Goal: Check status: Check status

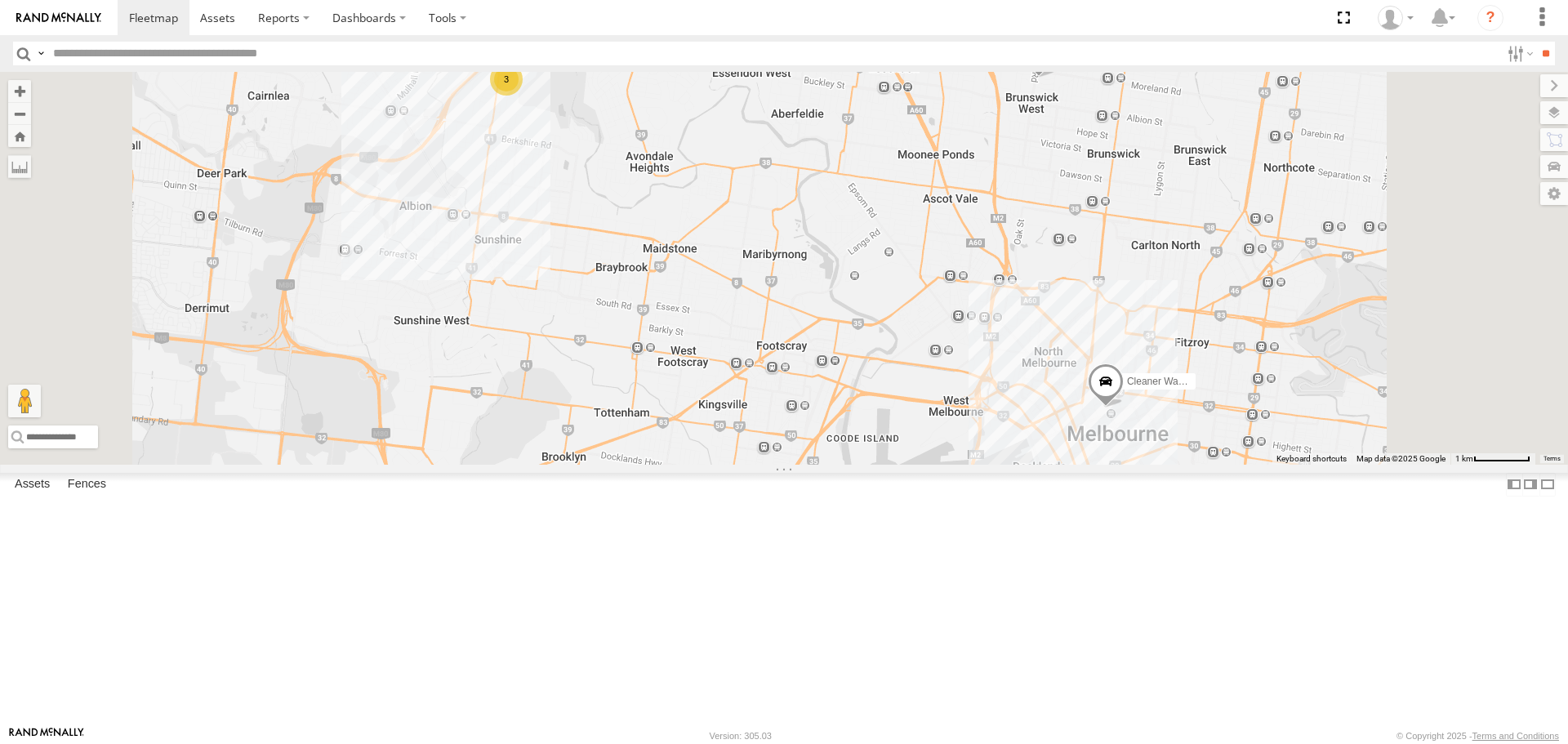
click at [1124, 408] on span at bounding box center [1105, 386] width 36 height 44
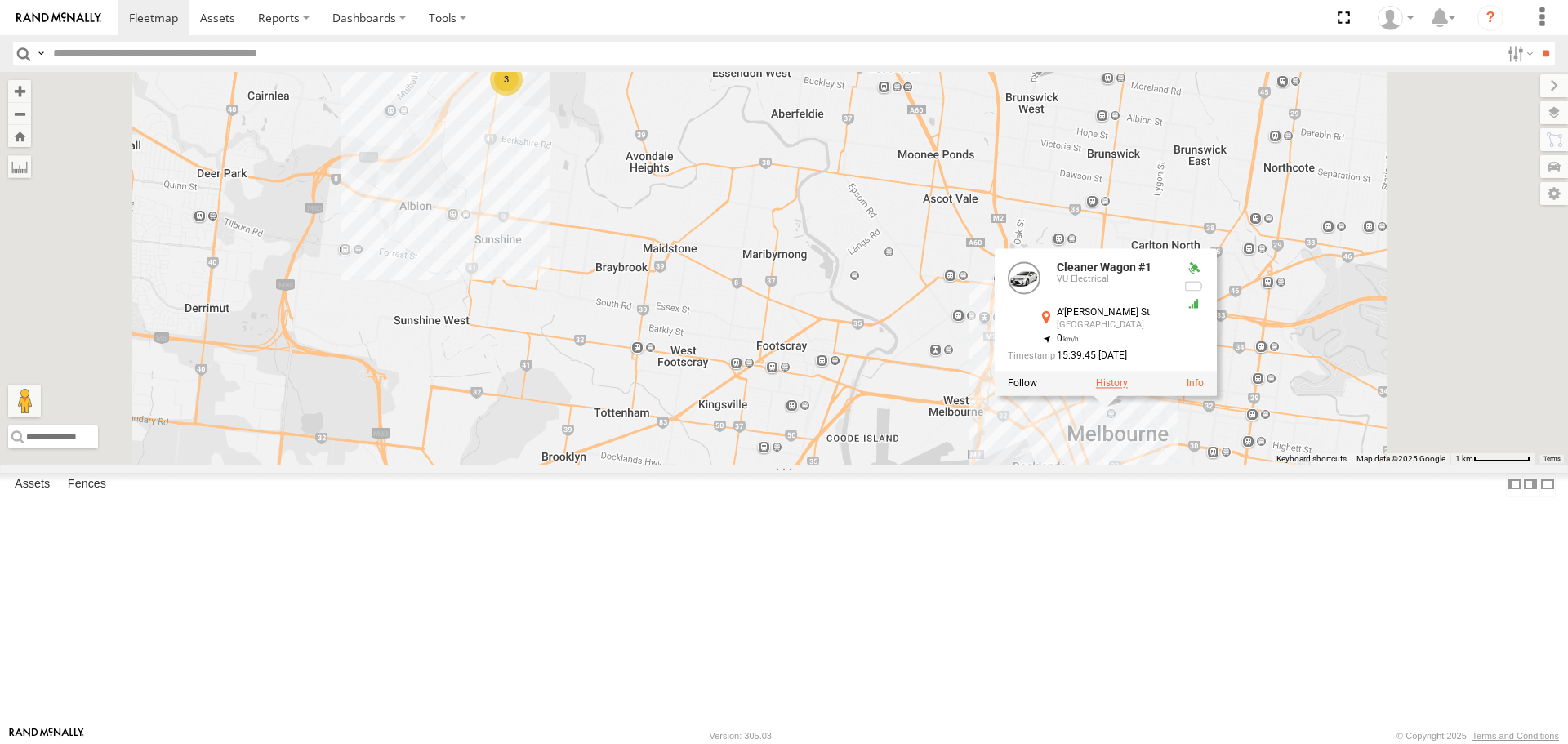
click at [1128, 390] on label at bounding box center [1112, 384] width 32 height 12
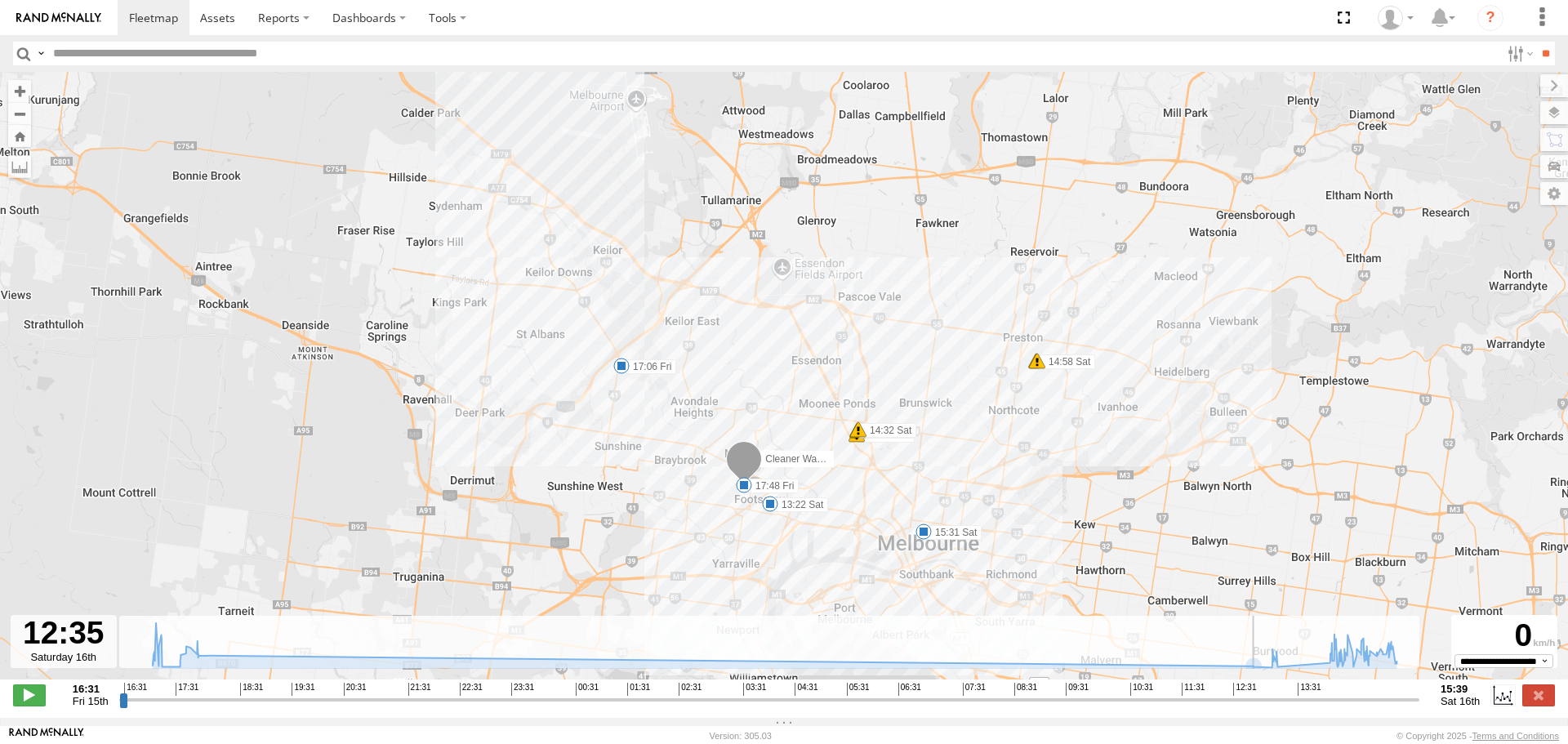
click at [1243, 704] on input "range" at bounding box center [769, 700] width 1300 height 15
drag, startPoint x: 1246, startPoint y: 706, endPoint x: 1405, endPoint y: 716, distance: 159.3
type input "**********"
click at [1405, 707] on input "range" at bounding box center [769, 700] width 1300 height 15
click at [923, 532] on span at bounding box center [923, 531] width 16 height 16
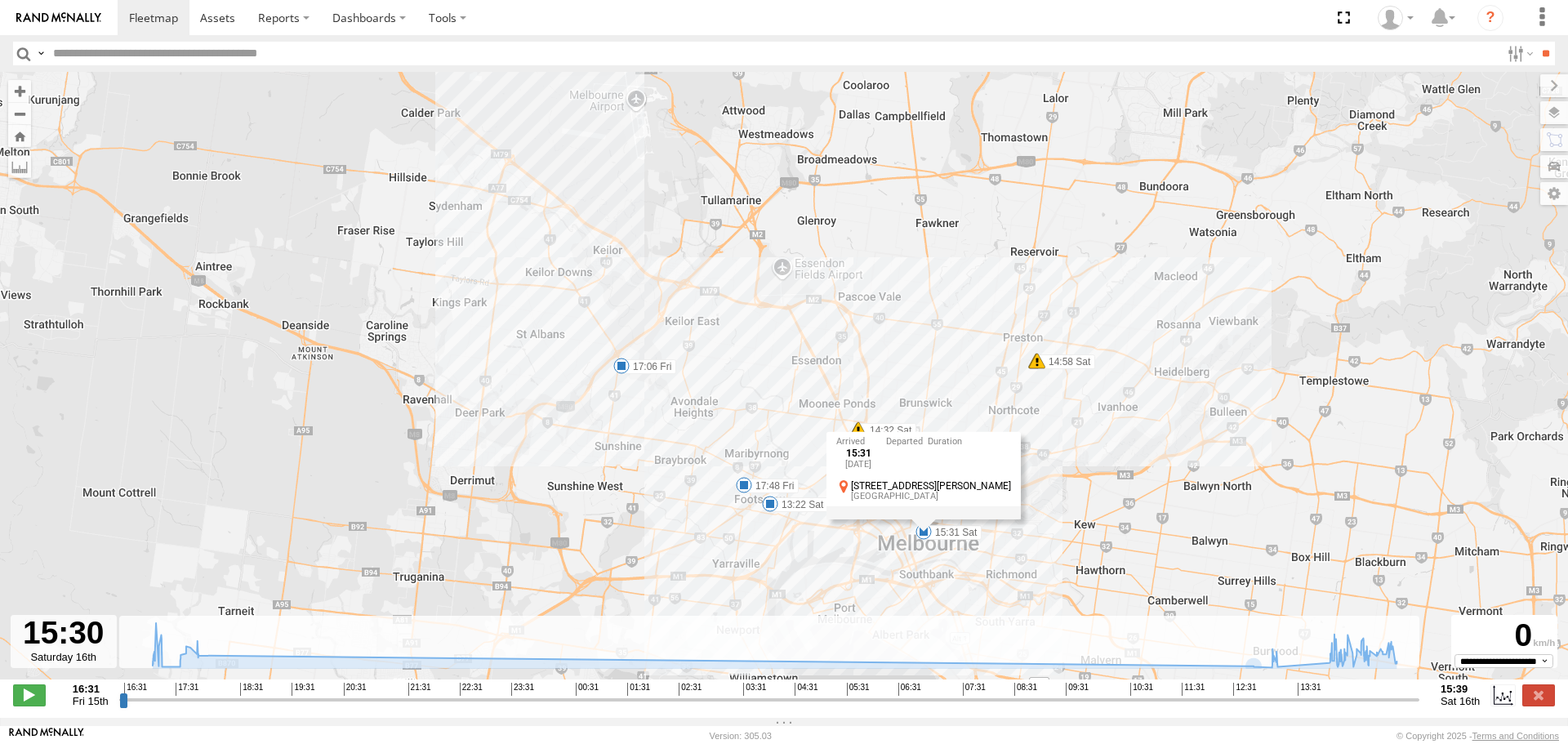
click at [938, 554] on div "Cleaner Wagon #1 17:06 Fri 17:48 Fri 13:22 Sat 14:32 Sat 14:32 Sat 14:32 Sat 14…" at bounding box center [784, 384] width 1568 height 625
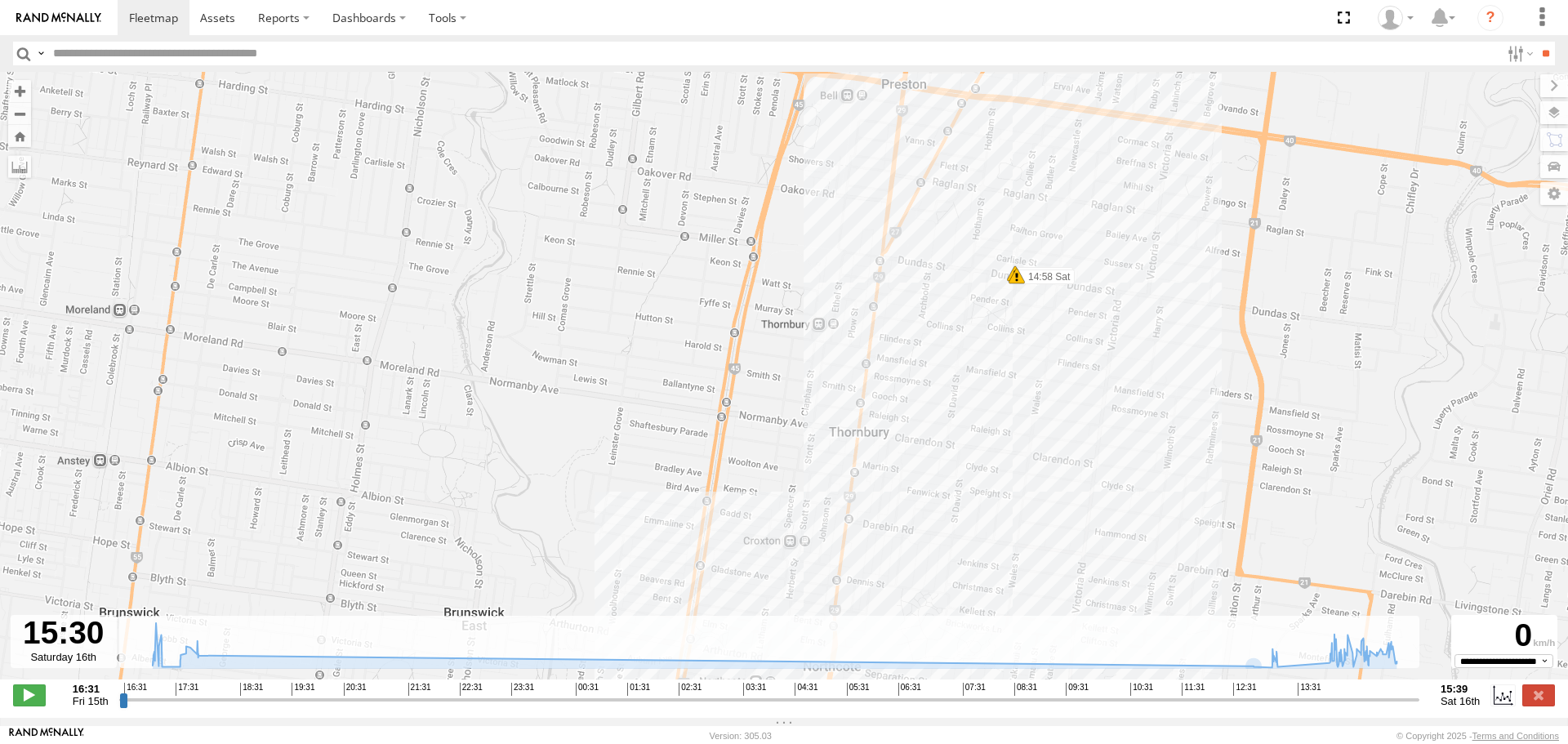
click at [1019, 284] on span at bounding box center [1016, 275] width 16 height 16
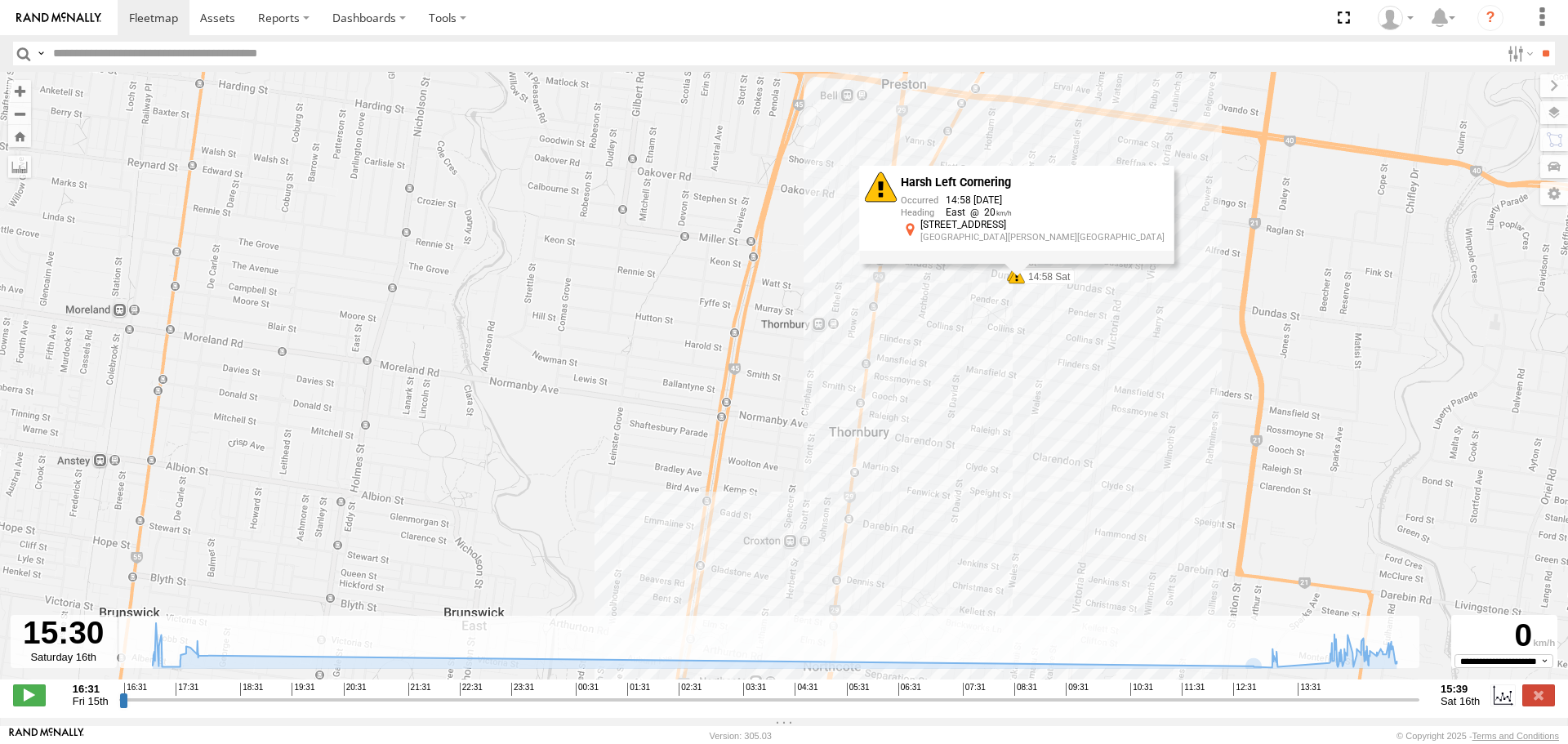
click at [1016, 263] on div "Harsh Left Cornering 14:58 [DATE] East [STREET_ADDRESS][PERSON_NAME]" at bounding box center [1016, 214] width 315 height 98
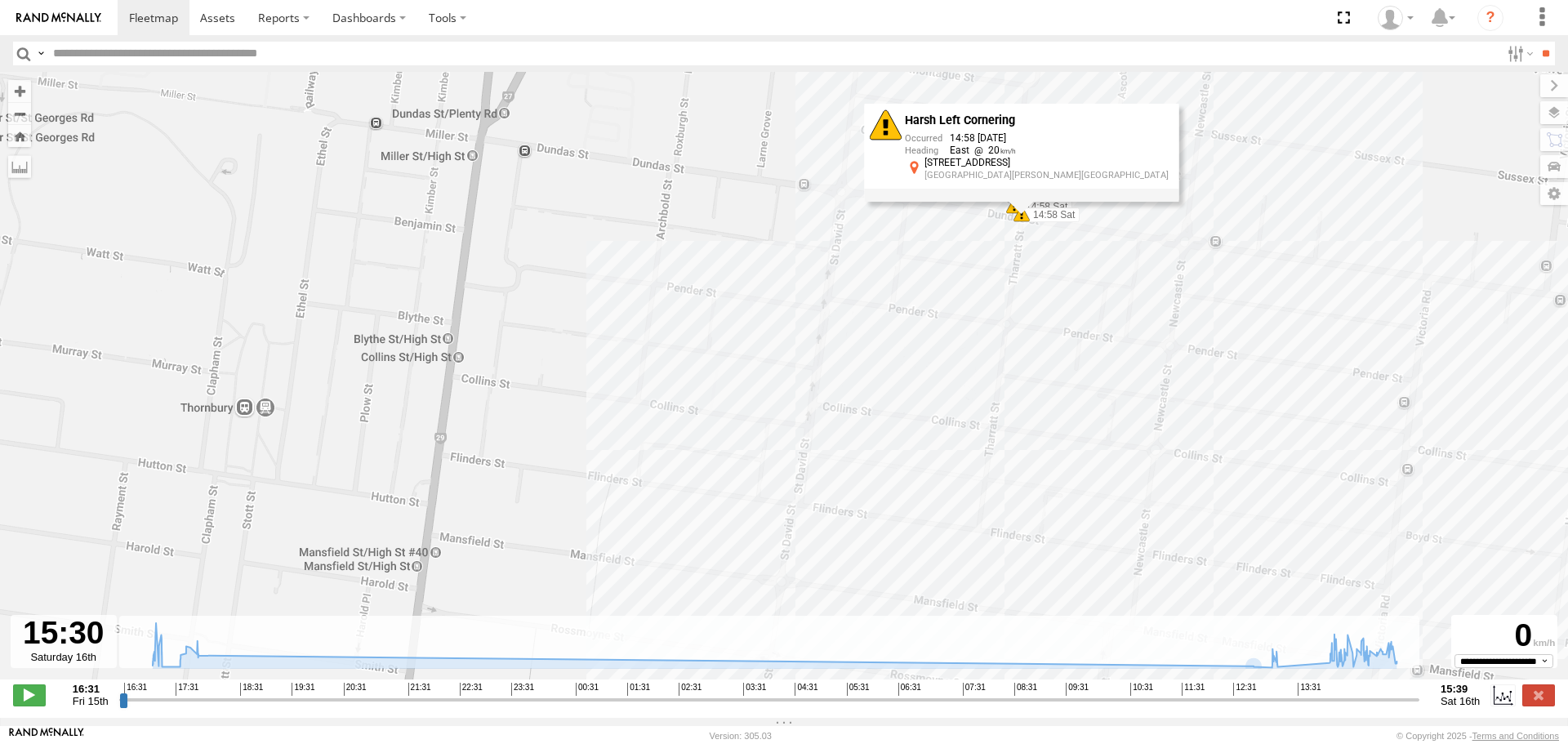
drag, startPoint x: 1019, startPoint y: 288, endPoint x: 1006, endPoint y: 370, distance: 83.0
click at [1006, 370] on div "Cleaner Wagon #1 17:06 Fri 17:48 Fri 13:22 Sat 14:32 Sat 14:32 Sat 14:32 Sat 14…" at bounding box center [784, 384] width 1568 height 625
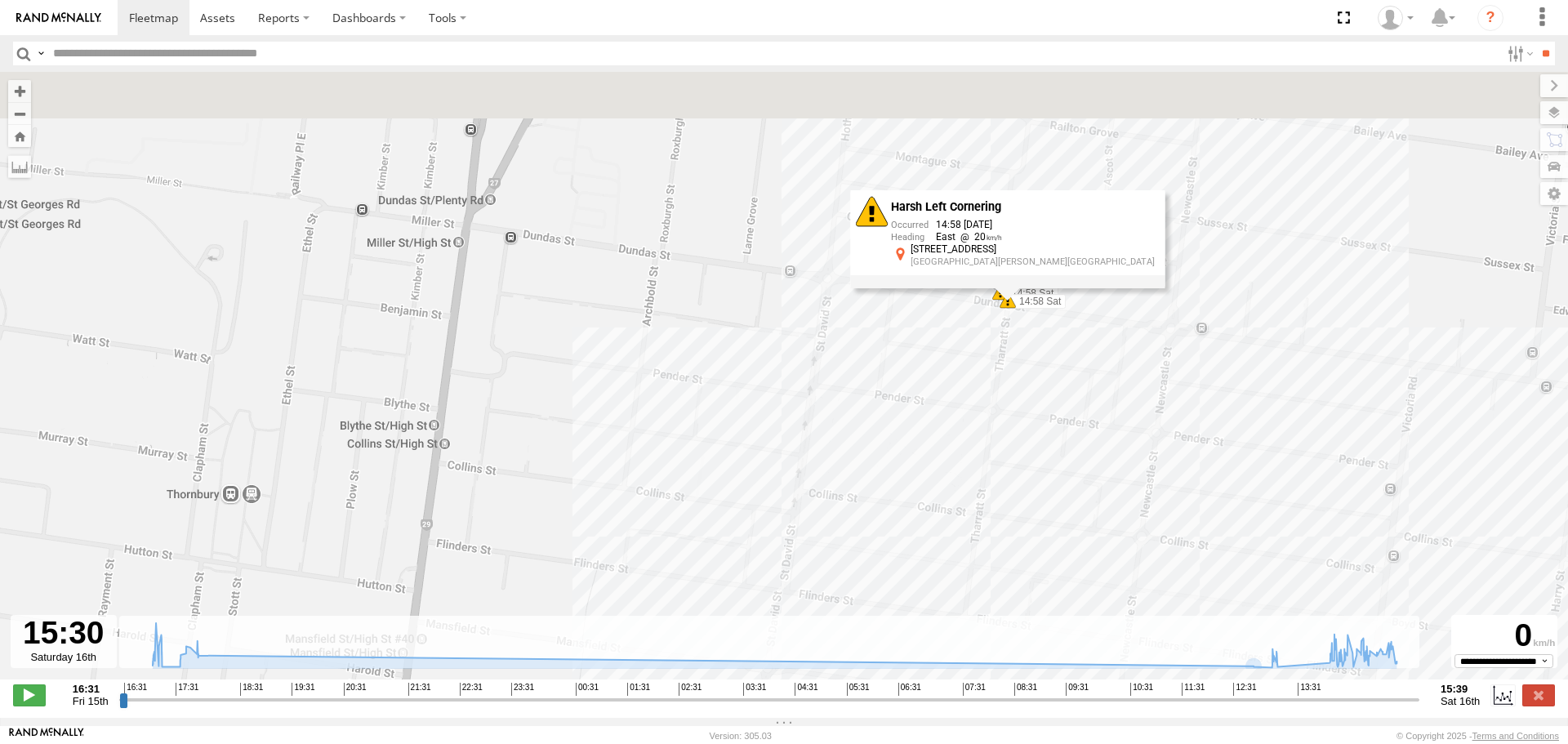
click at [1005, 359] on div "Cleaner Wagon #1 17:06 Fri 17:48 Fri 13:22 Sat 14:32 Sat 14:32 Sat 14:32 Sat 14…" at bounding box center [784, 384] width 1568 height 625
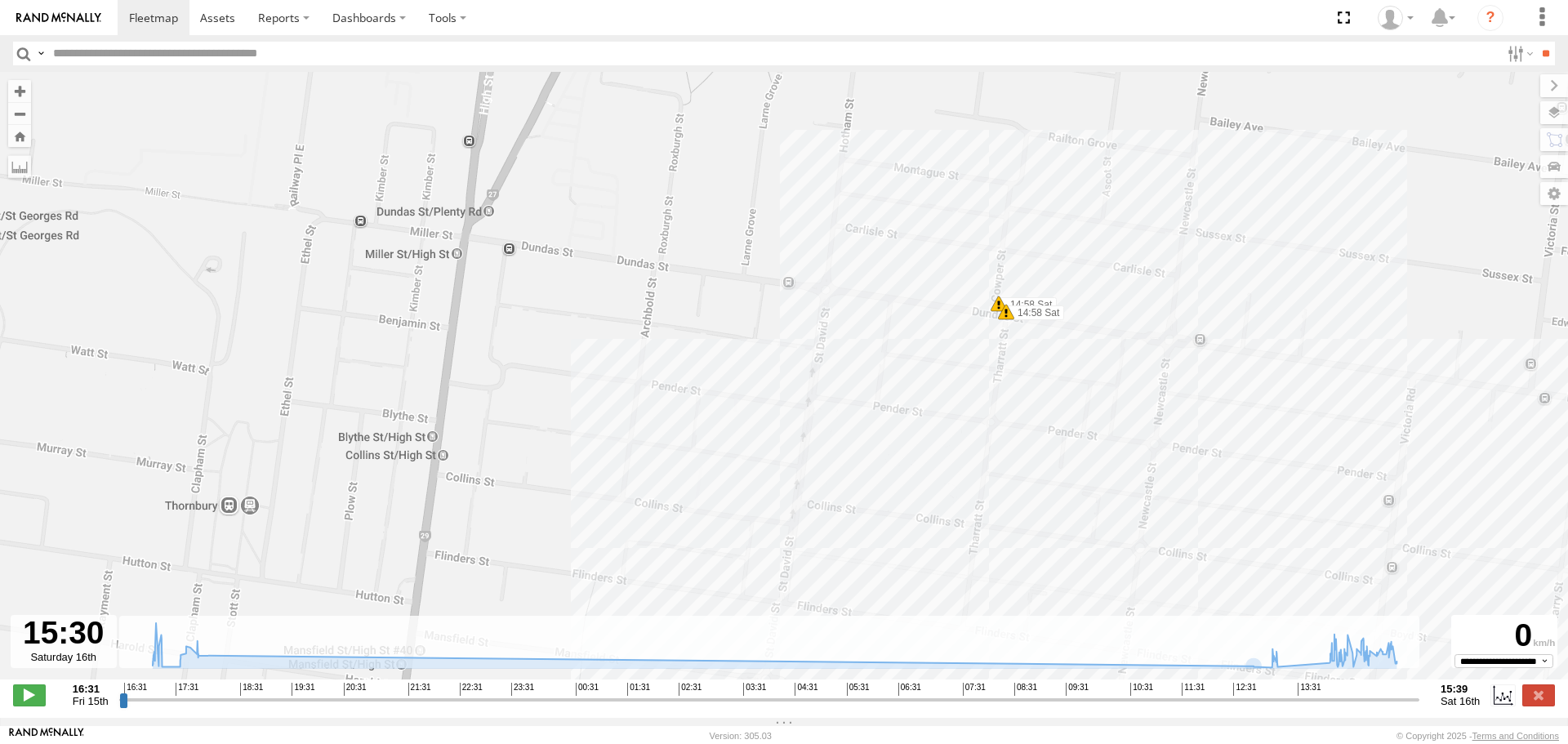
click at [1003, 309] on span at bounding box center [1006, 312] width 16 height 16
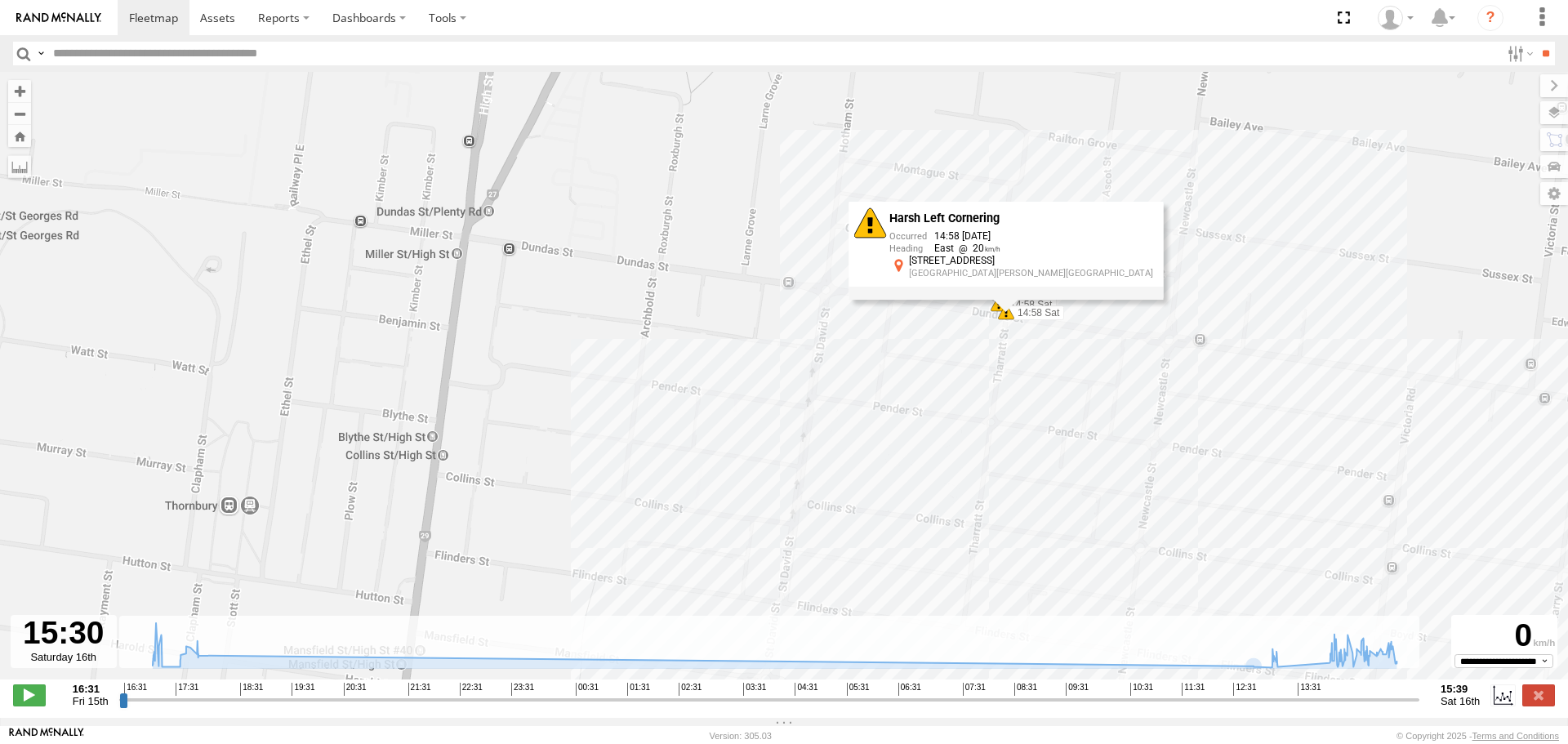
click at [1005, 299] on div "Harsh Left Cornering 14:58 [DATE] East [STREET_ADDRESS][PERSON_NAME]" at bounding box center [1006, 250] width 315 height 98
click at [1009, 345] on div "Cleaner Wagon #1 17:06 Fri 17:48 Fri 13:22 Sat 14:32 Sat 14:32 Sat 14:32 Sat 14…" at bounding box center [784, 384] width 1568 height 625
